Goal: Task Accomplishment & Management: Use online tool/utility

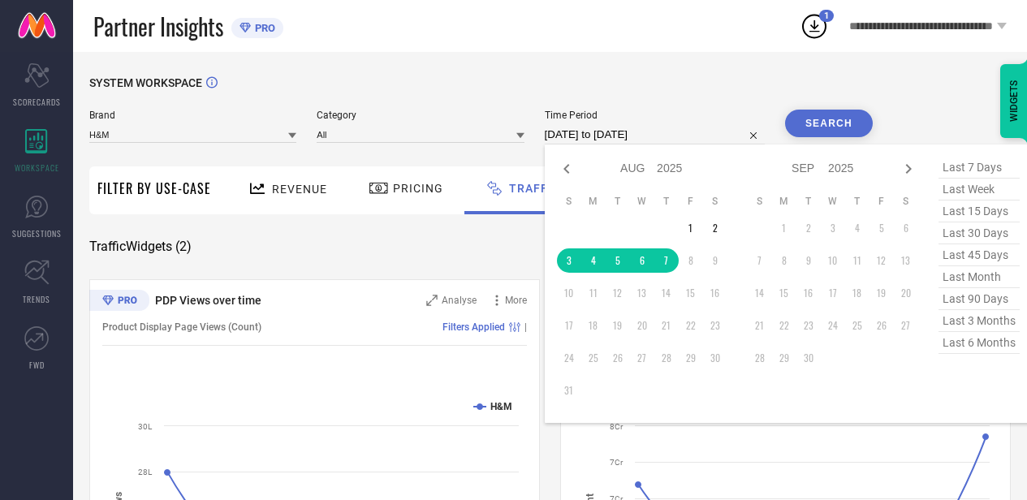
select select "7"
select select "2025"
select select "8"
select select "2025"
click at [661, 170] on select "2015 2016 2017 2018 2019 2020 2021 2022 2023 2024 2025 2026 2027 2028 2029 2030…" at bounding box center [670, 169] width 26 height 24
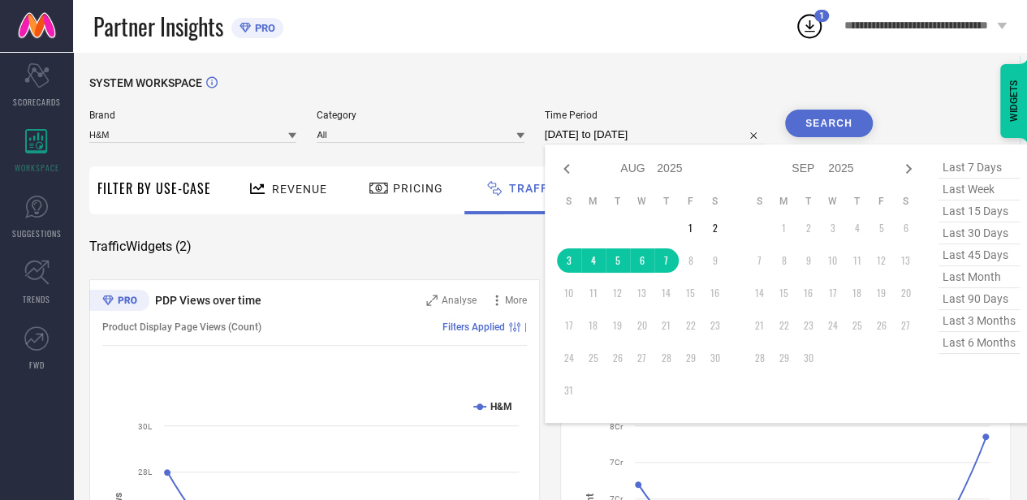
select select "7"
select select "2024"
select select "8"
select select "2024"
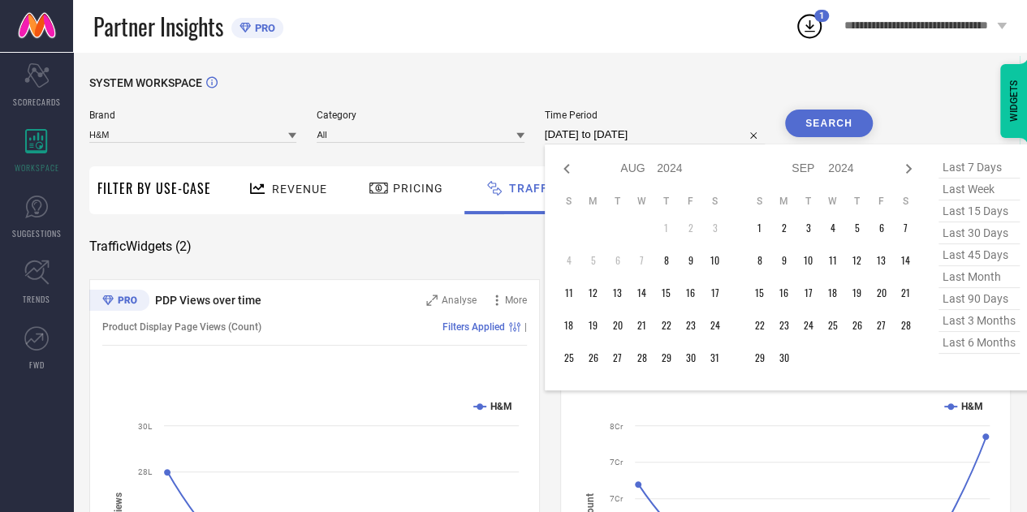
click at [705, 63] on div "SYSTEM WORKSPACE Brand H&M Category All Time Period [DATE] to [DATE] Jan Feb Ma…" at bounding box center [550, 380] width 954 height 657
